Goal: Transaction & Acquisition: Obtain resource

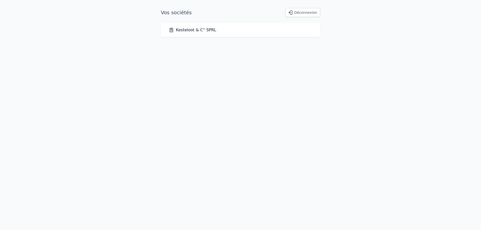
click at [193, 31] on link "Kesteloot & C° SPRL" at bounding box center [192, 30] width 47 height 6
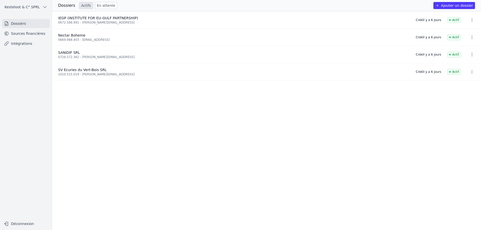
click at [469, 54] on icon "button" at bounding box center [471, 54] width 5 height 5
click at [28, 35] on div at bounding box center [240, 115] width 481 height 230
click at [28, 34] on link "Sources financières" at bounding box center [26, 33] width 48 height 9
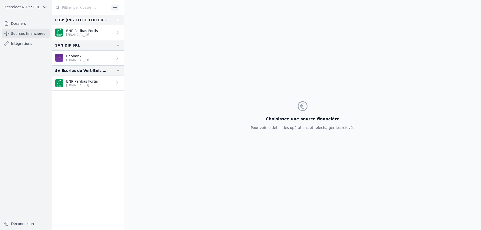
click at [116, 58] on icon at bounding box center [117, 57] width 5 height 5
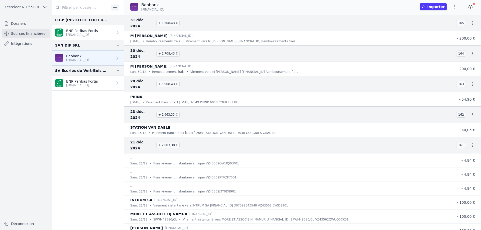
click at [436, 8] on button "Importer" at bounding box center [433, 6] width 27 height 7
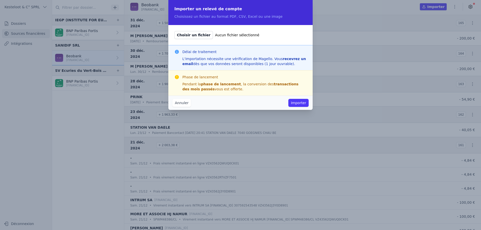
click at [299, 102] on button "Importer" at bounding box center [298, 103] width 20 height 8
click at [189, 34] on span "Choisir un fichier" at bounding box center [193, 35] width 39 height 8
click at [174, 31] on input "Choisir un fichier Aucun fichier sélectionné" at bounding box center [174, 31] width 0 height 0
click at [185, 105] on button "Annuler" at bounding box center [181, 103] width 19 height 8
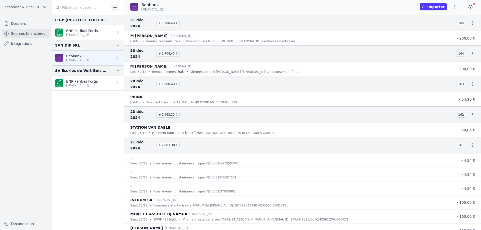
click at [454, 8] on icon "button" at bounding box center [454, 6] width 5 height 5
click at [436, 29] on button "Exporter" at bounding box center [443, 26] width 36 height 9
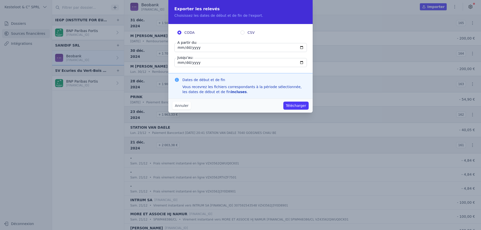
click at [202, 48] on input "[DATE]" at bounding box center [240, 47] width 133 height 9
type input "[DATE]"
click at [290, 109] on button "Télécharger" at bounding box center [295, 106] width 25 height 8
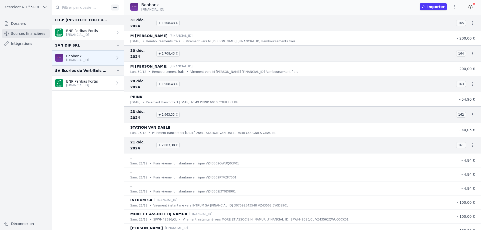
click at [453, 11] on button "button" at bounding box center [455, 7] width 10 height 8
click at [437, 25] on button "Exporter" at bounding box center [443, 26] width 36 height 9
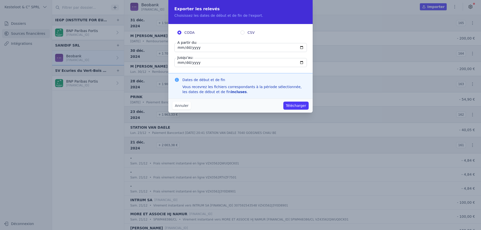
click at [210, 48] on input "[DATE]" at bounding box center [240, 47] width 133 height 9
type input "[DATE]"
click at [196, 61] on input "[DATE]" at bounding box center [240, 62] width 133 height 9
click at [196, 63] on input "[DATE]" at bounding box center [240, 62] width 133 height 9
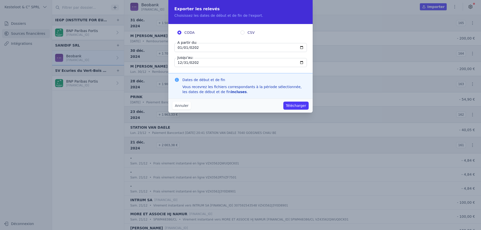
type input "[DATE]"
click at [301, 107] on button "Télécharger" at bounding box center [295, 106] width 25 height 8
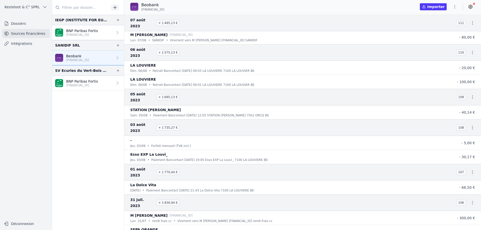
scroll to position [9072, 0]
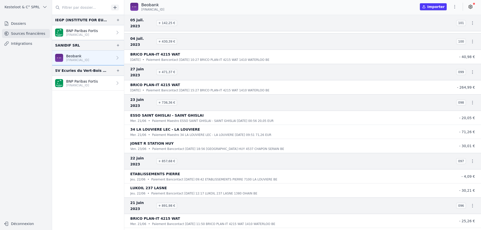
click at [454, 8] on icon "button" at bounding box center [454, 6] width 5 height 5
click at [444, 27] on button "Exporter" at bounding box center [443, 26] width 36 height 9
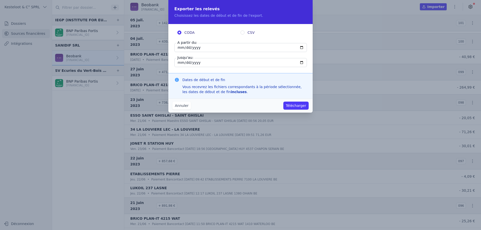
drag, startPoint x: 202, startPoint y: 52, endPoint x: 195, endPoint y: 55, distance: 7.8
click at [203, 53] on fieldset "CODA CSV A partir du: [DATE] Jusqu'au: [DATE]" at bounding box center [240, 48] width 132 height 37
click at [204, 47] on input "[DATE]" at bounding box center [240, 47] width 133 height 9
type input "[DATE]"
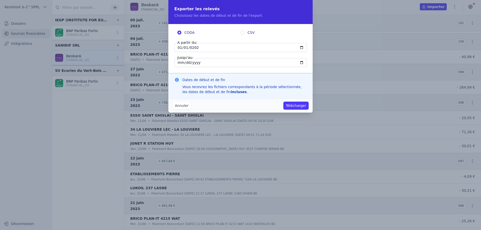
click at [208, 63] on input "[DATE]" at bounding box center [240, 62] width 133 height 9
type input "[DATE]"
click at [296, 105] on button "Télécharger" at bounding box center [295, 106] width 25 height 8
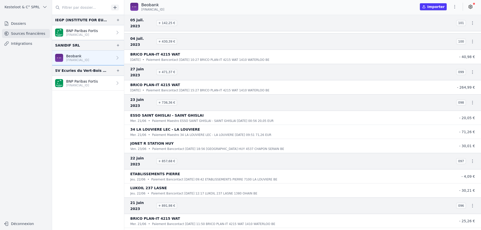
click at [455, 7] on icon "button" at bounding box center [454, 7] width 1 height 4
click at [436, 28] on button "Exporter" at bounding box center [443, 26] width 36 height 9
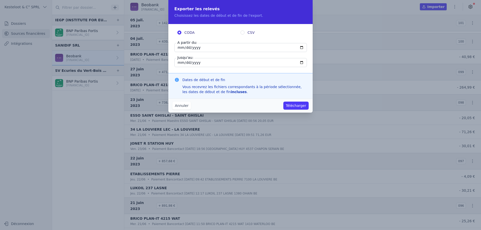
click at [208, 51] on input "[DATE]" at bounding box center [240, 47] width 133 height 9
type input "[DATE]"
click at [196, 61] on input "[DATE]" at bounding box center [240, 62] width 133 height 9
type input "[DATE]"
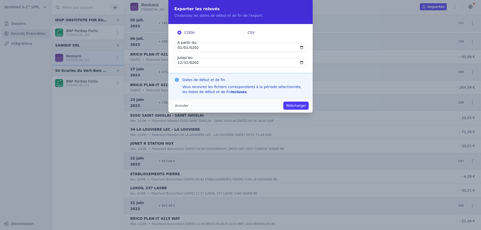
click at [294, 106] on button "Télécharger" at bounding box center [295, 106] width 25 height 8
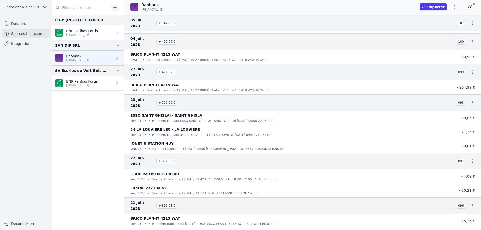
click at [472, 6] on icon at bounding box center [470, 6] width 5 height 5
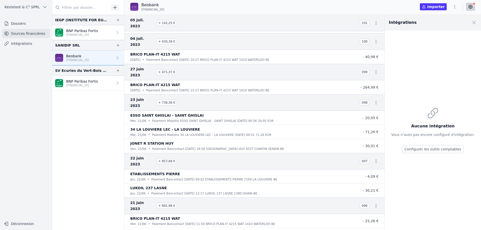
click at [472, 6] on icon at bounding box center [470, 6] width 5 height 5
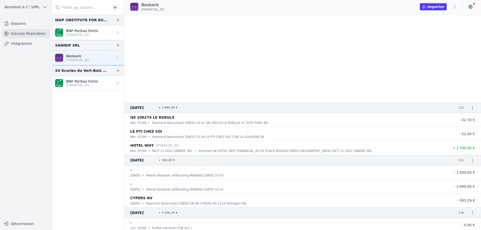
scroll to position [16519, 0]
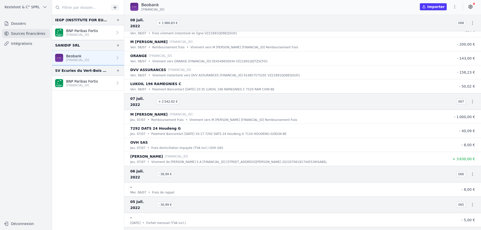
drag, startPoint x: 433, startPoint y: 9, endPoint x: 413, endPoint y: 21, distance: 23.2
click at [413, 21] on div "Beobank [FINANCIAL_ID] Importer And 1127 items before" at bounding box center [302, 115] width 357 height 230
click at [455, 7] on icon "button" at bounding box center [454, 7] width 1 height 4
click at [447, 24] on button "Exporter" at bounding box center [443, 26] width 36 height 9
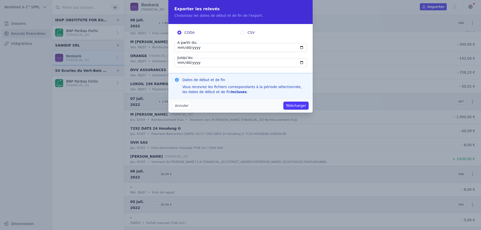
click at [203, 49] on input "[DATE]" at bounding box center [240, 47] width 133 height 9
type input "[DATE]"
click at [283, 102] on button "Télécharger" at bounding box center [295, 106] width 25 height 8
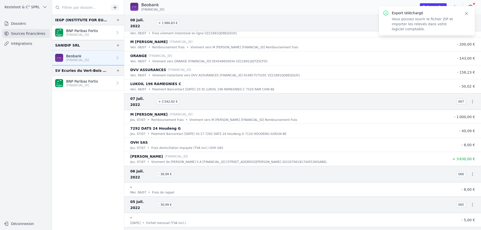
click at [464, 12] on icon "button" at bounding box center [466, 13] width 5 height 5
click at [457, 6] on icon "button" at bounding box center [454, 6] width 5 height 5
click at [439, 26] on button "Exporter" at bounding box center [443, 26] width 36 height 9
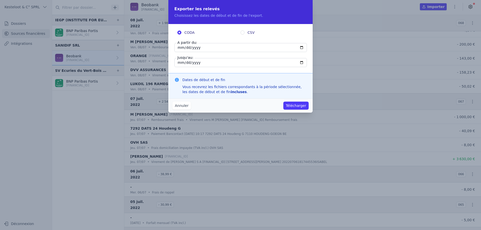
click at [207, 43] on input "[DATE]" at bounding box center [240, 47] width 133 height 9
type input "[DATE]"
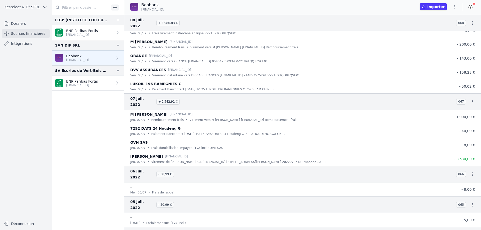
click at [456, 9] on icon "button" at bounding box center [454, 6] width 5 height 5
drag, startPoint x: 443, startPoint y: 27, endPoint x: 434, endPoint y: 39, distance: 15.0
click at [436, 0] on div "Renommer Exporter Supprimer" at bounding box center [240, 0] width 481 height 0
click at [437, 26] on button "Exporter" at bounding box center [443, 26] width 36 height 9
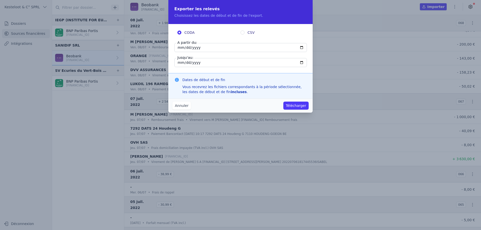
click at [193, 45] on div "A partir du: [DATE]" at bounding box center [240, 47] width 132 height 9
type input "[DATE]"
click at [177, 63] on input "[DATE]" at bounding box center [240, 62] width 133 height 9
type input "[DATE]"
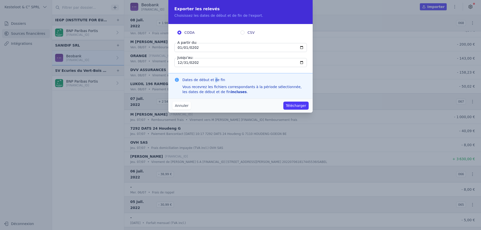
click at [213, 81] on h3 "Dates de début et de fin" at bounding box center [244, 79] width 124 height 5
click at [296, 107] on button "Télécharger" at bounding box center [295, 106] width 25 height 8
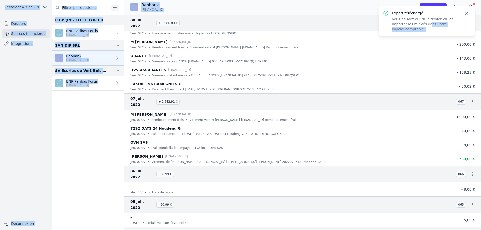
drag, startPoint x: 428, startPoint y: 23, endPoint x: 296, endPoint y: 161, distance: 190.6
click at [375, 102] on body "Export téléchargé Vous pouvez ouvrir le fichier ZIP et importer les relevés dan…" at bounding box center [240, 115] width 481 height 230
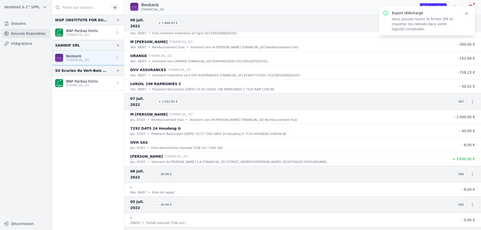
click at [395, 118] on nav "And 1127 items before RISTORANTE IO ROBE - Mons [DATE] • Paiement Maestro RISTO…" at bounding box center [302, 122] width 357 height 215
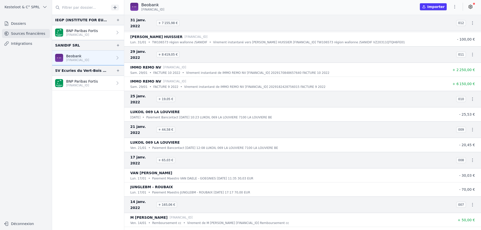
scroll to position [18953, 0]
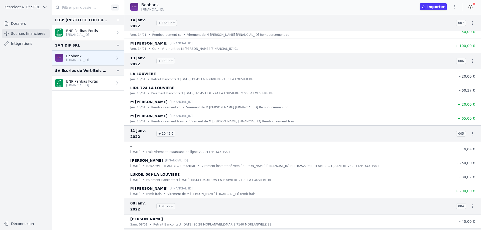
click at [454, 6] on icon "button" at bounding box center [454, 6] width 5 height 5
click at [408, 84] on div at bounding box center [240, 115] width 481 height 230
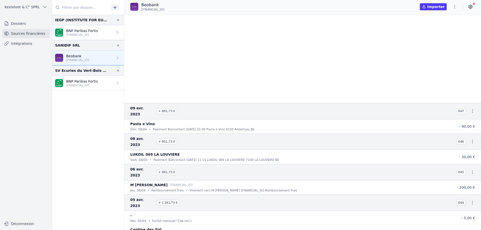
scroll to position [12140, 0]
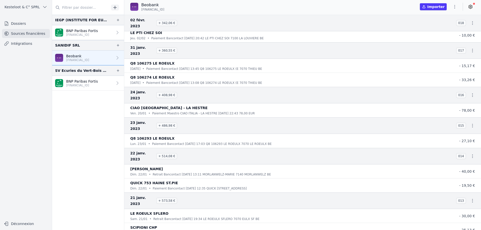
click at [456, 6] on icon "button" at bounding box center [454, 6] width 5 height 5
click at [435, 26] on button "Exporter" at bounding box center [443, 26] width 36 height 9
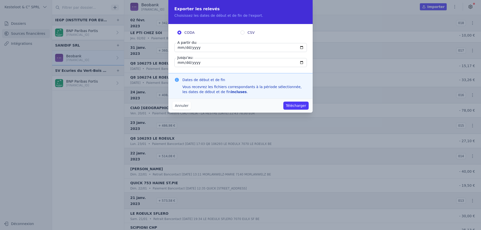
click at [205, 49] on input "[DATE]" at bounding box center [240, 47] width 133 height 9
type input "[DATE]"
click at [196, 61] on input "[DATE]" at bounding box center [240, 62] width 133 height 9
type input "0101-12-31"
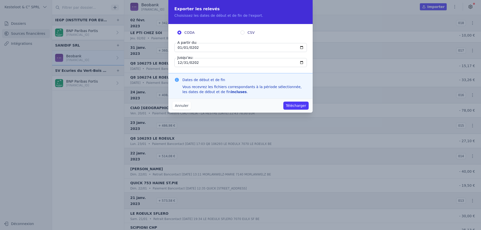
type input "[DATE]"
drag, startPoint x: 250, startPoint y: 78, endPoint x: 255, endPoint y: 69, distance: 9.9
click at [255, 69] on form "CODA CSV A partir du: [DATE] Jusqu'au: [DATE] Dates de début et de fin Vous rec…" at bounding box center [240, 61] width 144 height 74
click at [294, 105] on button "Télécharger" at bounding box center [295, 106] width 25 height 8
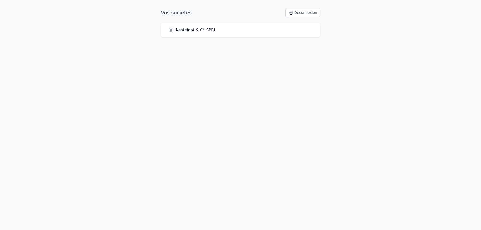
click at [182, 30] on link "Kesteloot & C° SPRL" at bounding box center [192, 30] width 47 height 6
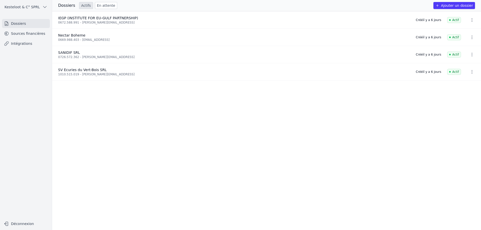
click at [33, 33] on link "Sources financières" at bounding box center [26, 33] width 48 height 9
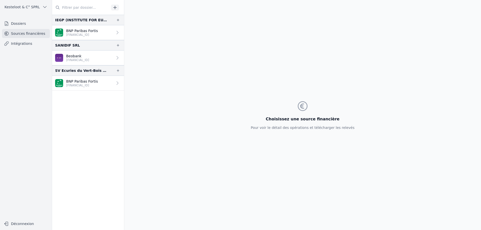
click at [81, 59] on p "[FINANCIAL_ID]" at bounding box center [77, 60] width 23 height 4
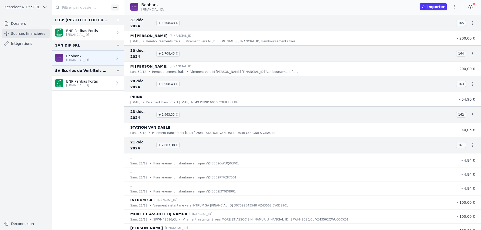
click at [456, 9] on icon "button" at bounding box center [454, 6] width 5 height 5
click at [441, 27] on button "Exporter" at bounding box center [443, 26] width 36 height 9
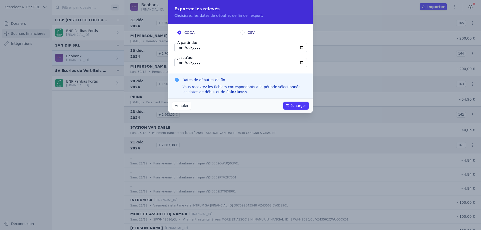
click at [260, 46] on input "[DATE]" at bounding box center [240, 47] width 133 height 9
type input "[DATE]"
click at [216, 64] on input "[DATE]" at bounding box center [240, 62] width 133 height 9
type input "[DATE]"
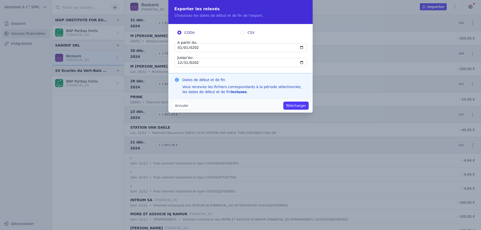
click at [296, 105] on button "Télécharger" at bounding box center [295, 106] width 25 height 8
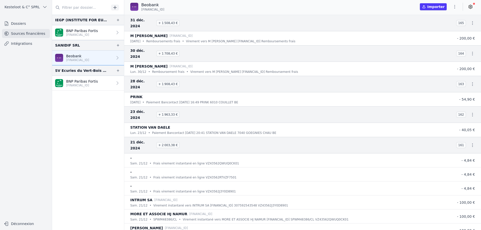
scroll to position [401, 0]
